Goal: Task Accomplishment & Management: Manage account settings

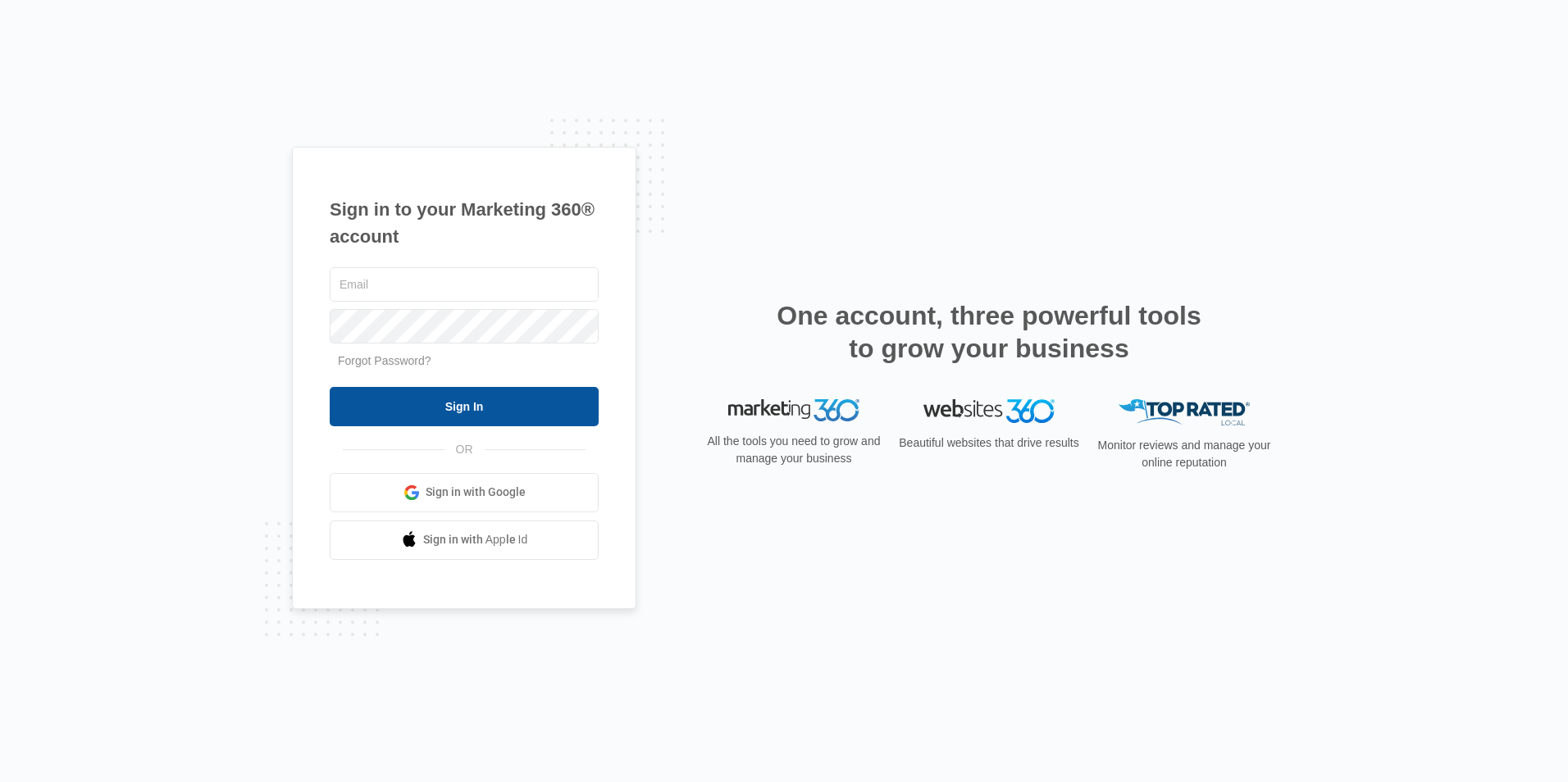
type input "[EMAIL_ADDRESS][DOMAIN_NAME]"
click at [504, 390] on input "Sign In" at bounding box center [463, 406] width 269 height 39
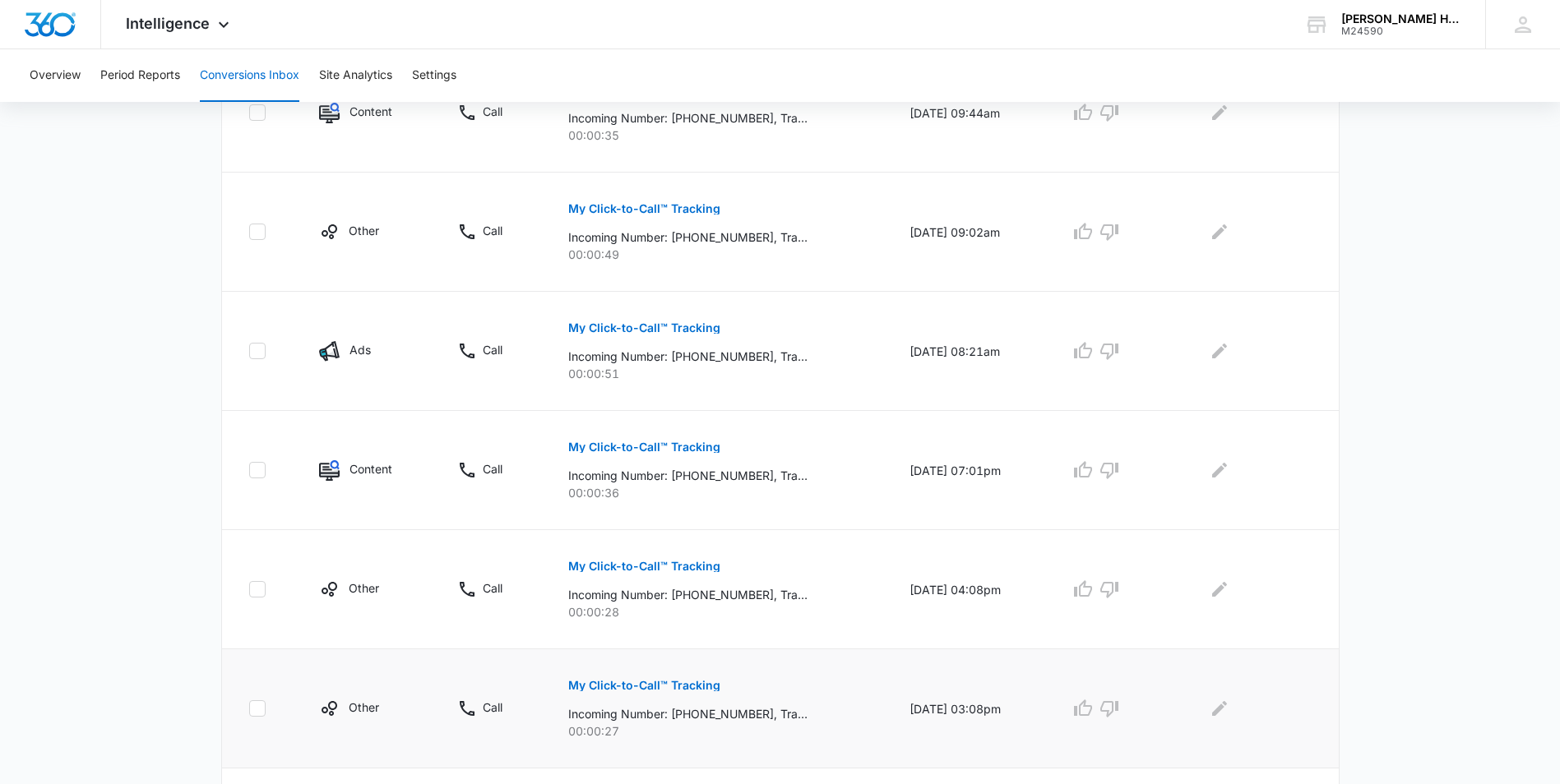
scroll to position [977, 0]
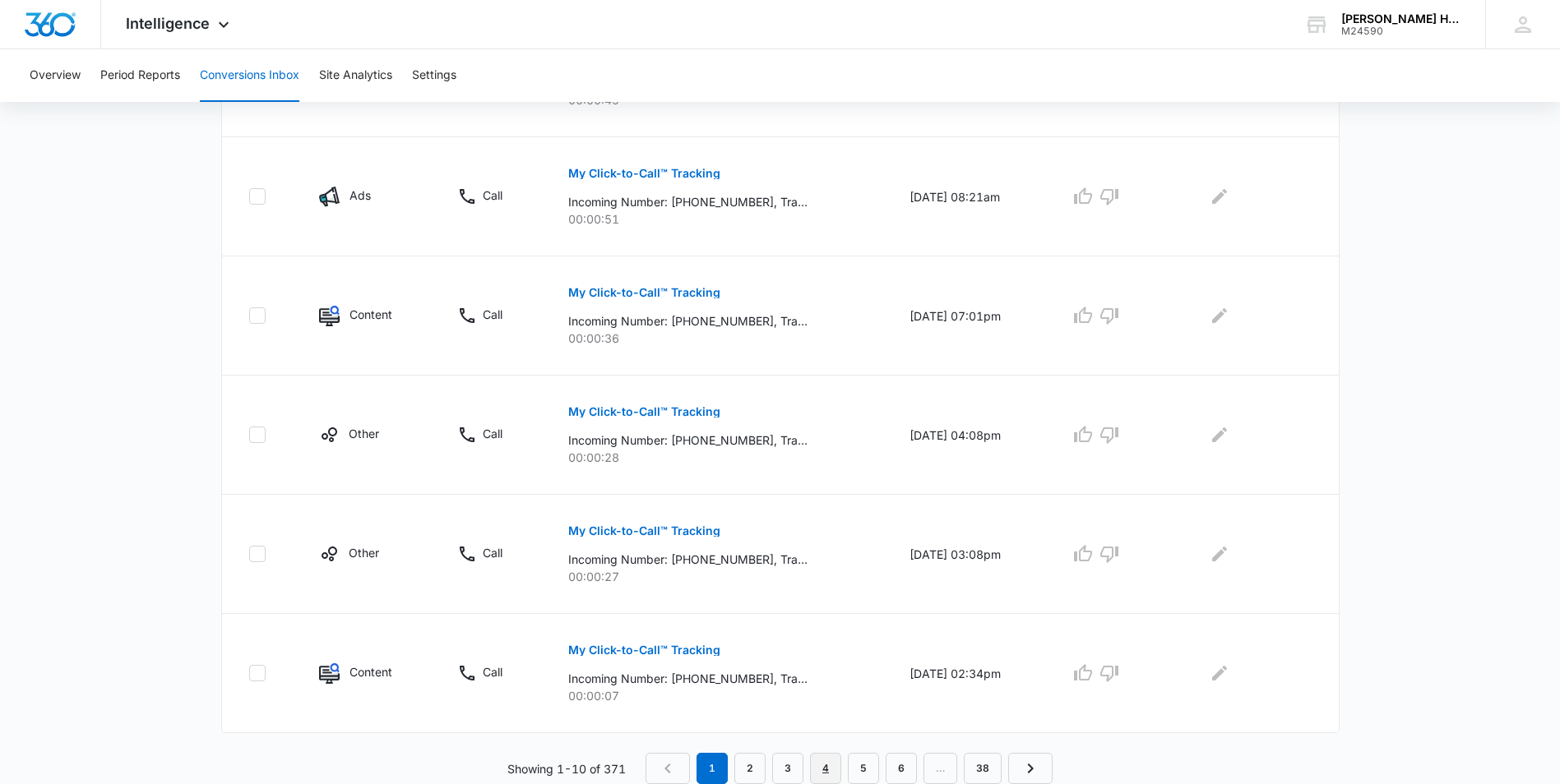
click at [837, 775] on link "4" at bounding box center [825, 769] width 32 height 32
click at [860, 765] on link "5" at bounding box center [867, 769] width 32 height 32
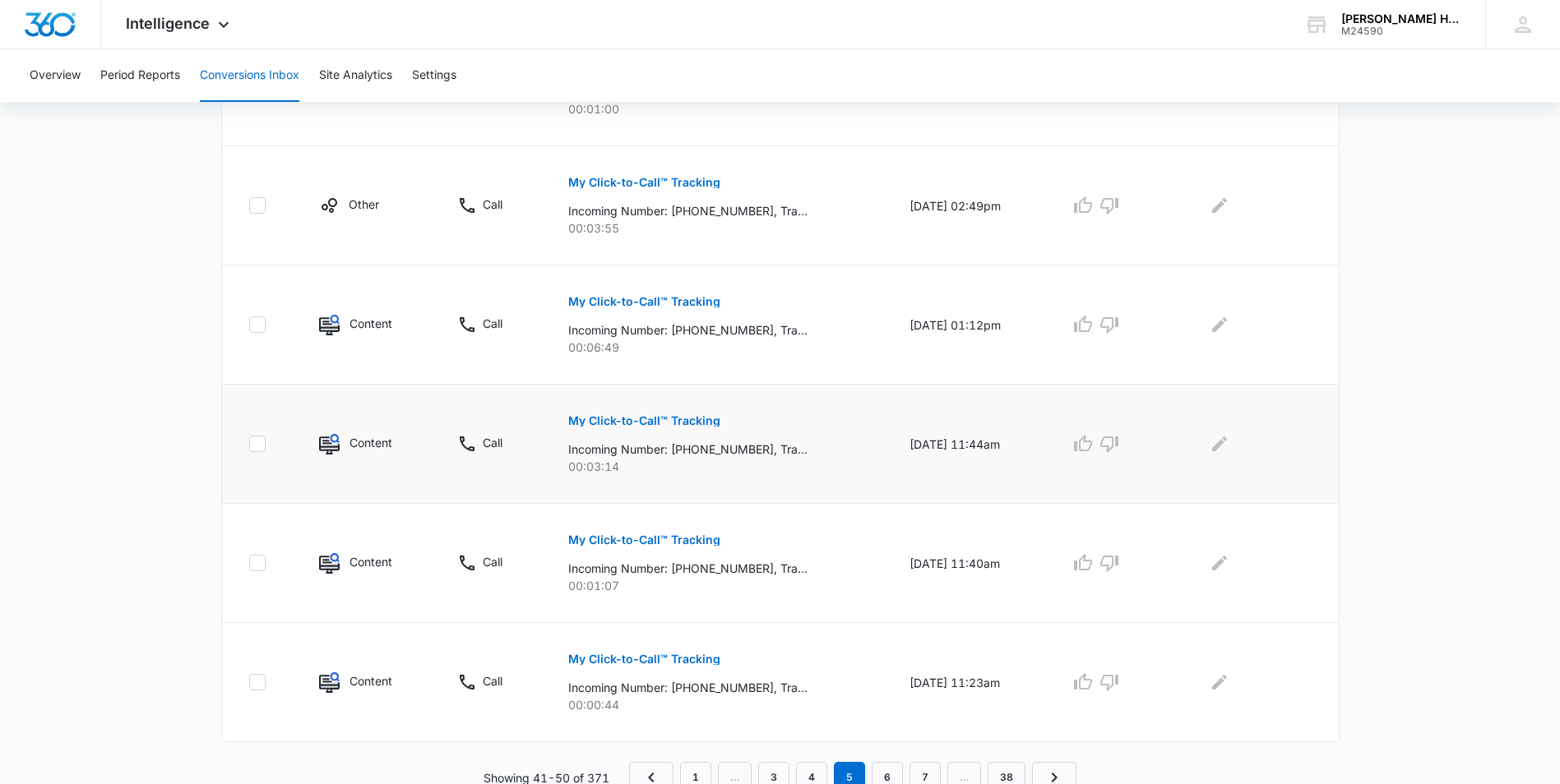
scroll to position [948, 0]
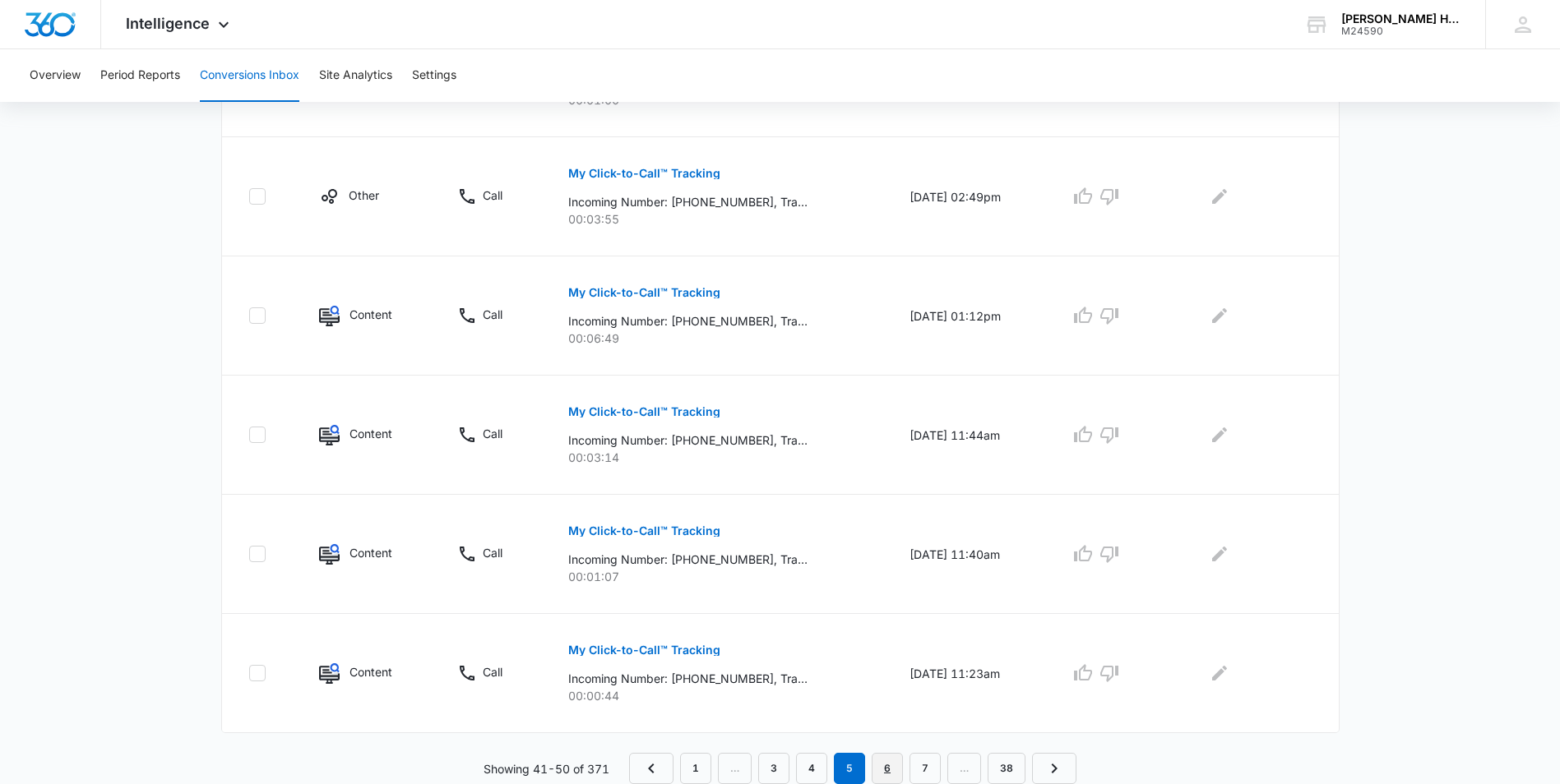
click at [881, 766] on link "6" at bounding box center [887, 769] width 32 height 32
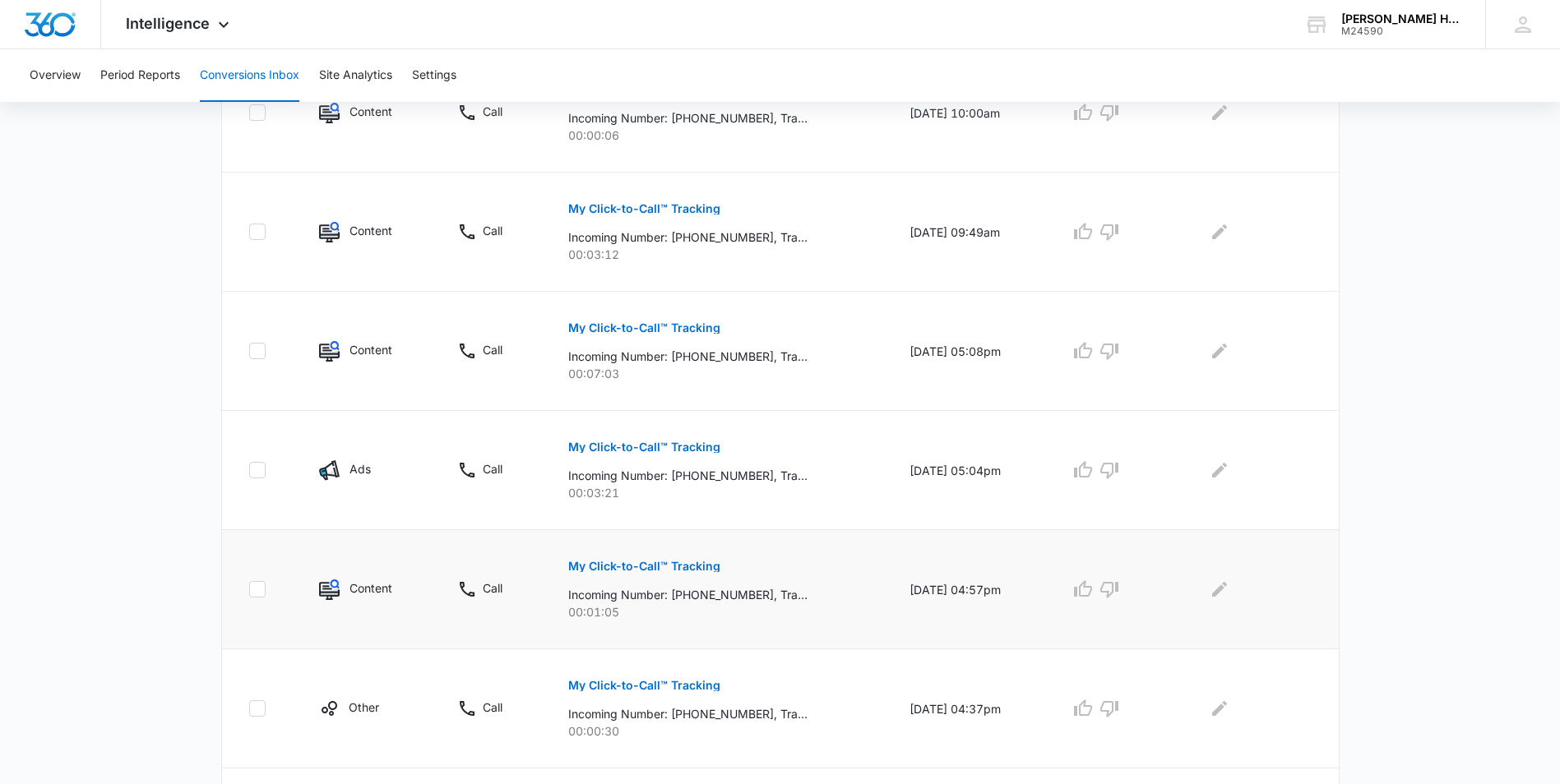
scroll to position [977, 0]
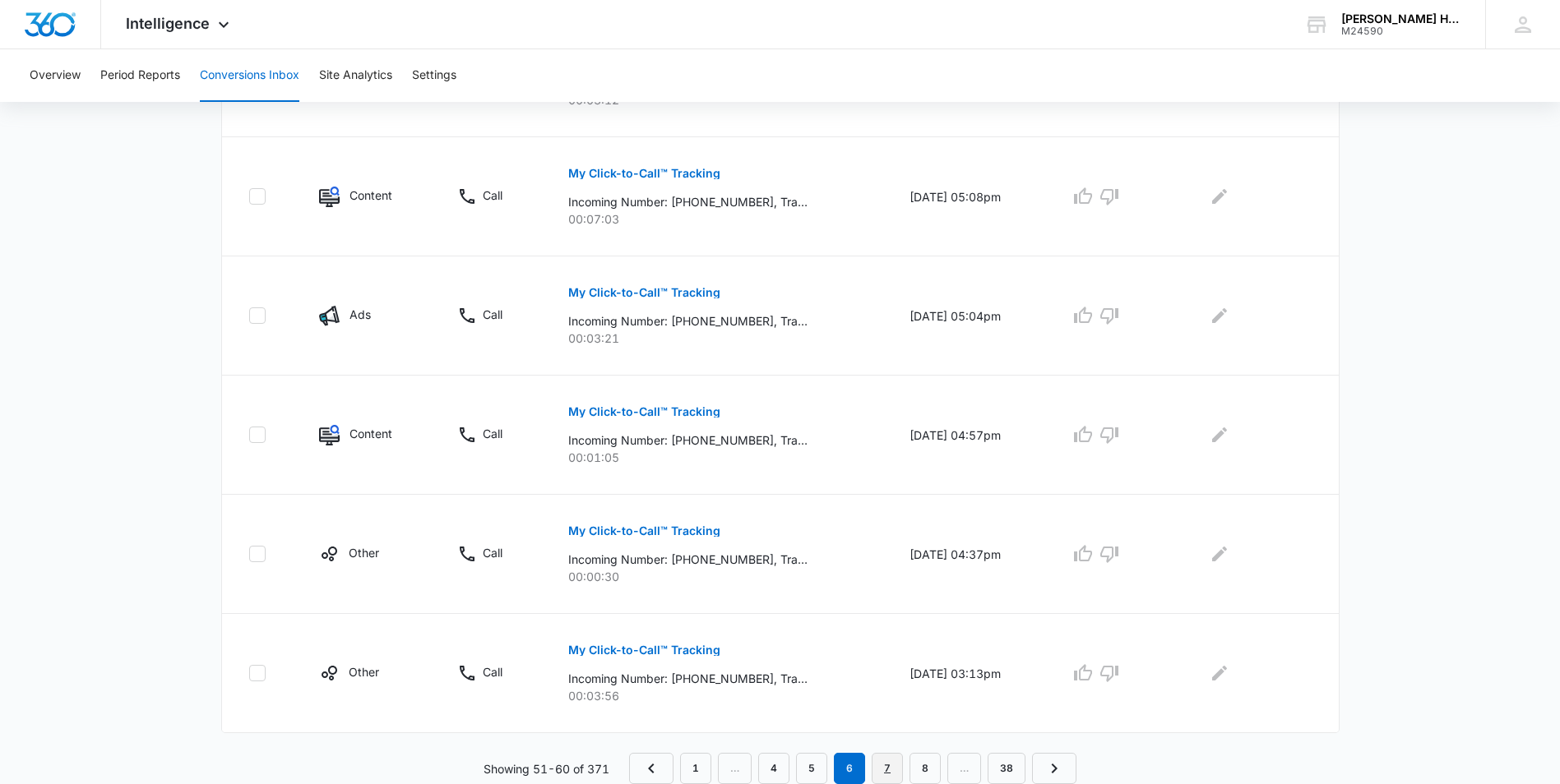
click at [879, 773] on link "7" at bounding box center [887, 769] width 32 height 32
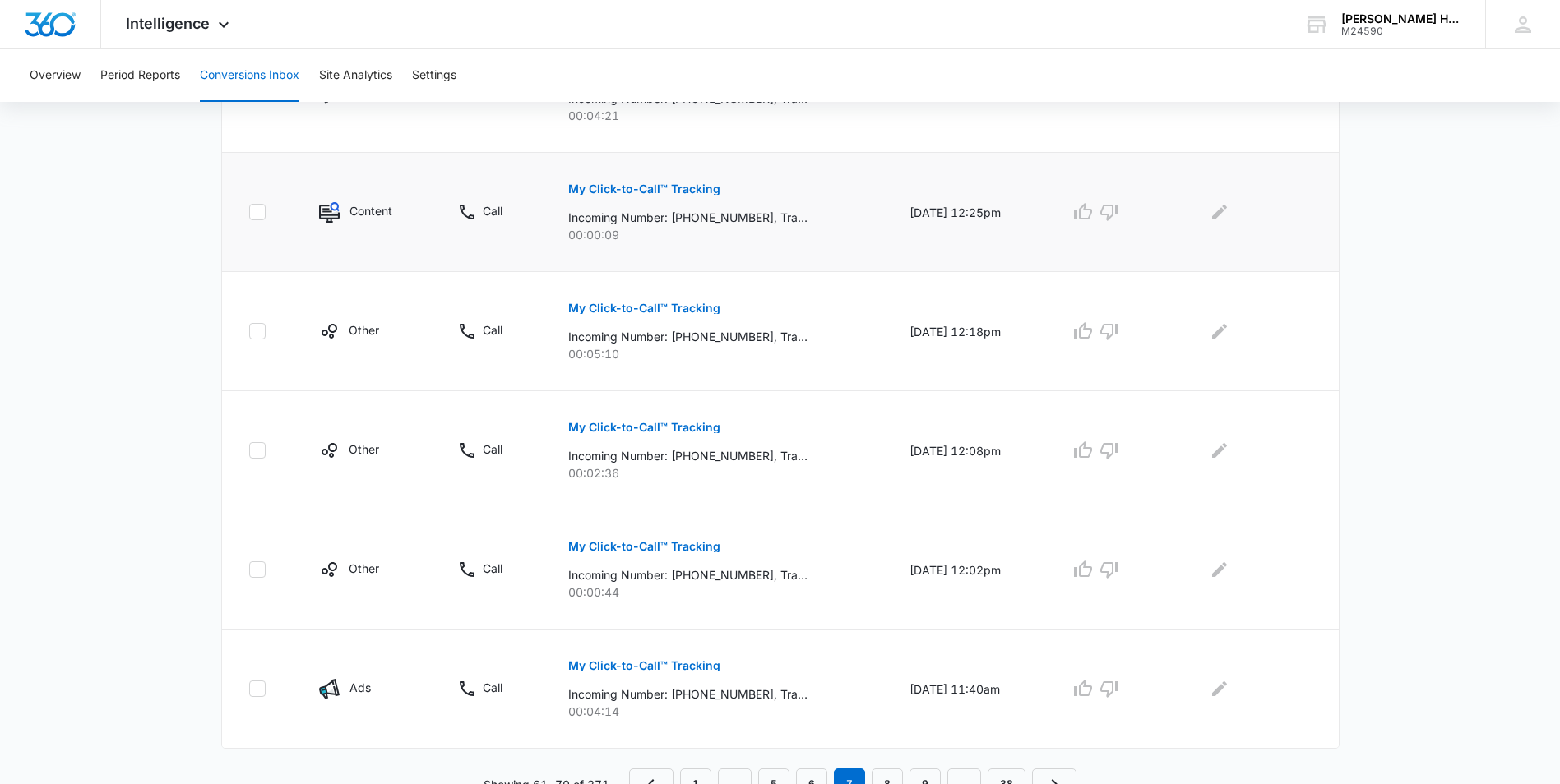
scroll to position [948, 0]
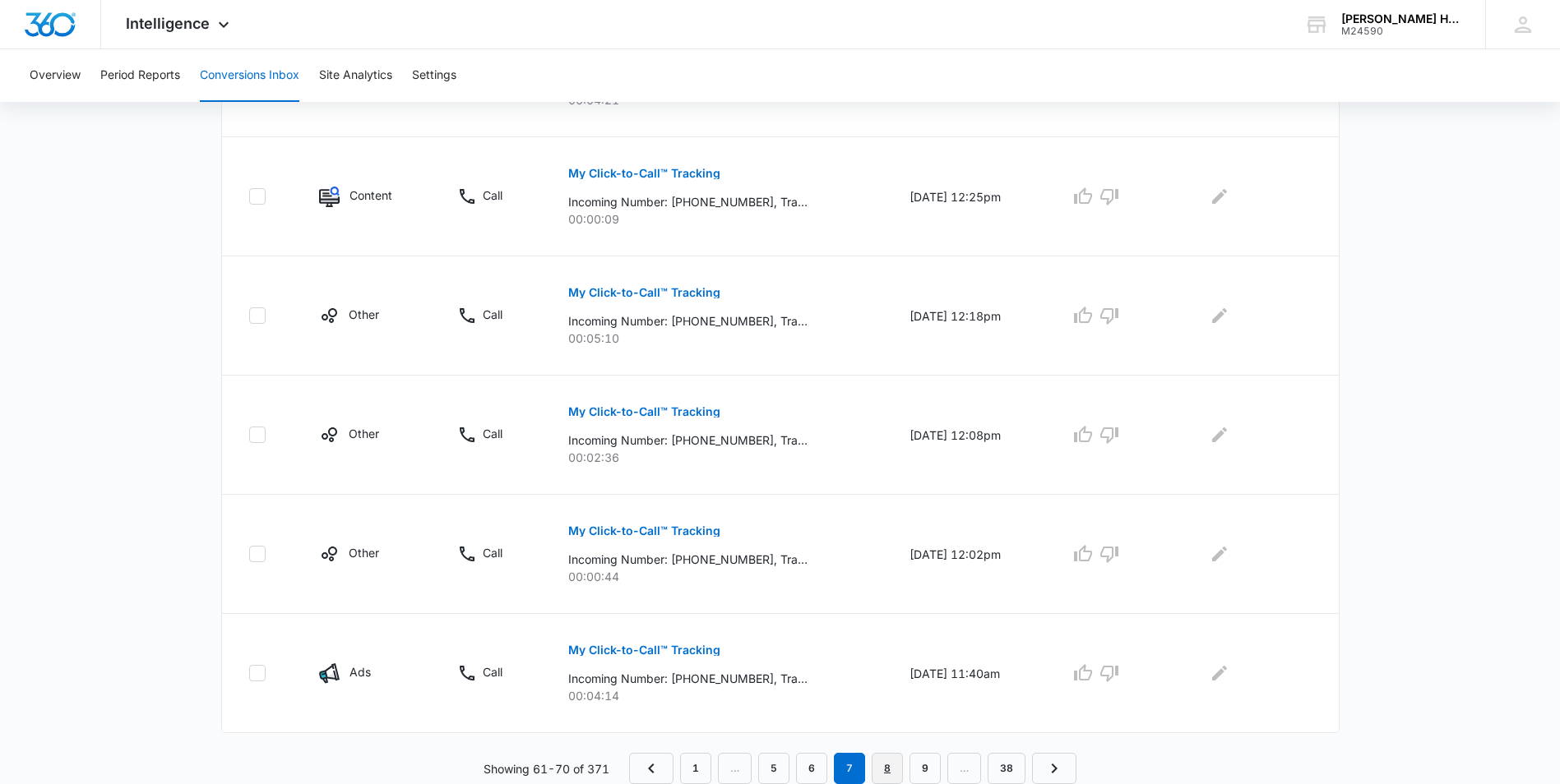
click at [880, 770] on link "8" at bounding box center [887, 769] width 32 height 32
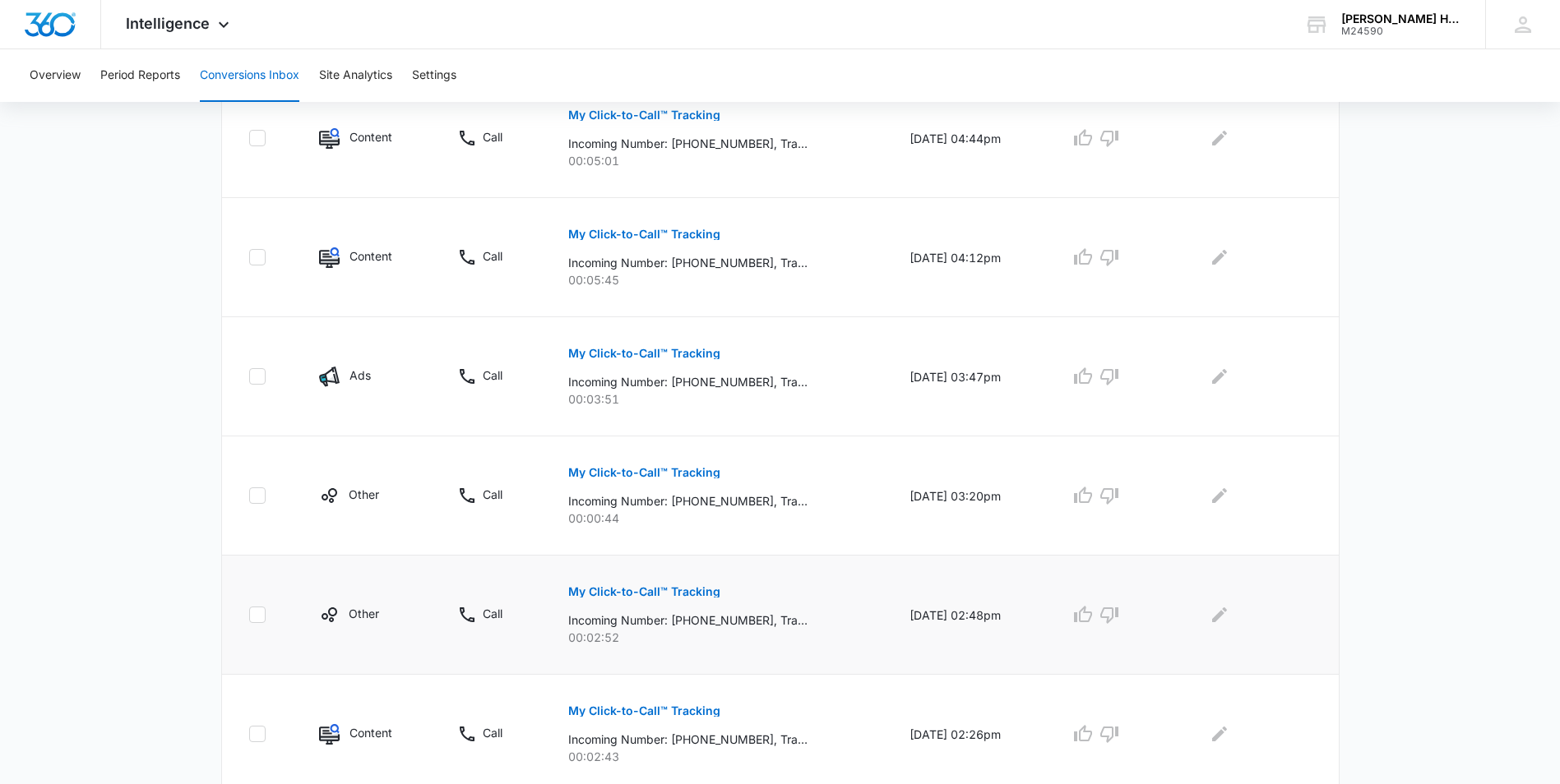
scroll to position [977, 0]
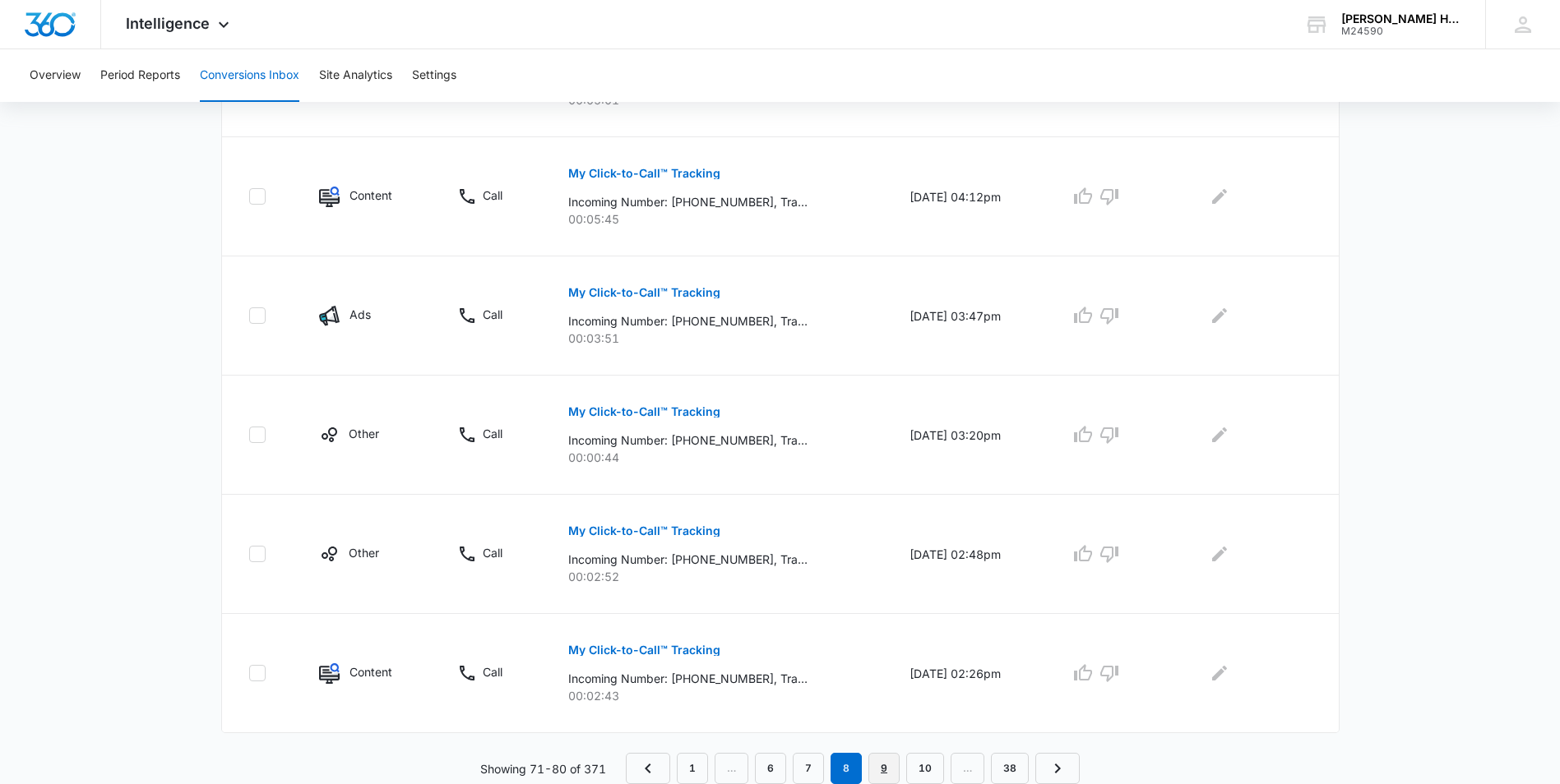
click at [884, 766] on link "9" at bounding box center [884, 769] width 32 height 32
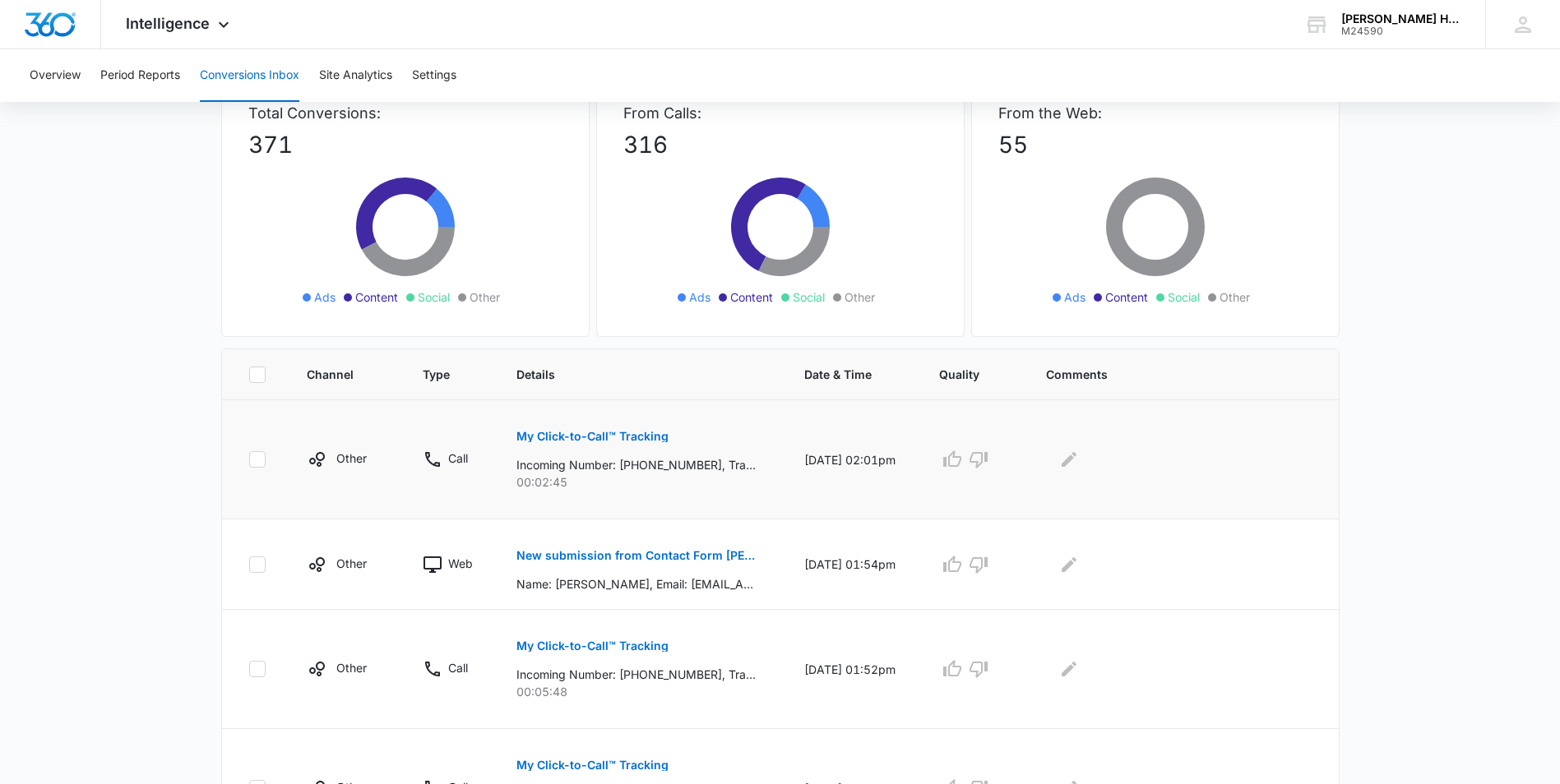
scroll to position [0, 0]
